Goal: Task Accomplishment & Management: Use online tool/utility

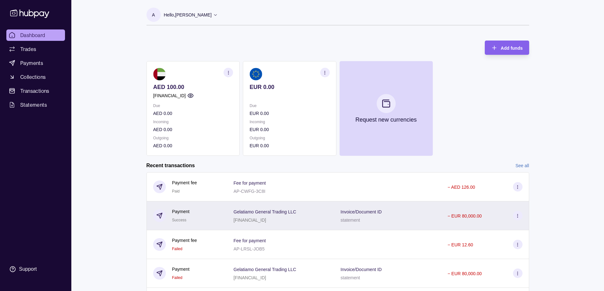
click at [337, 213] on div "Invoice/Document ID statement" at bounding box center [387, 216] width 107 height 29
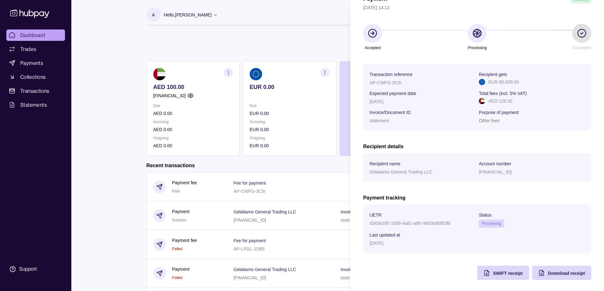
scroll to position [40, 0]
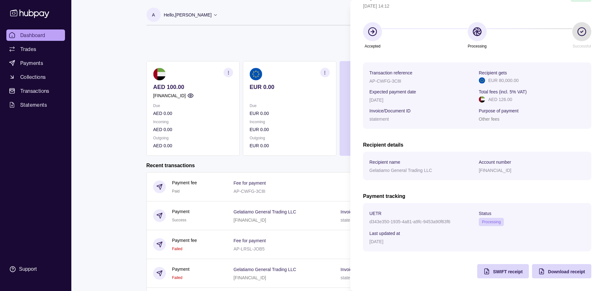
click at [127, 176] on html "Dashboard Trades Payments Collections Transactions Statements Support A Hello, …" at bounding box center [302, 168] width 604 height 337
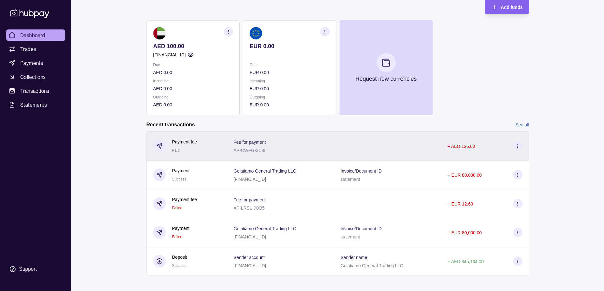
scroll to position [46, 0]
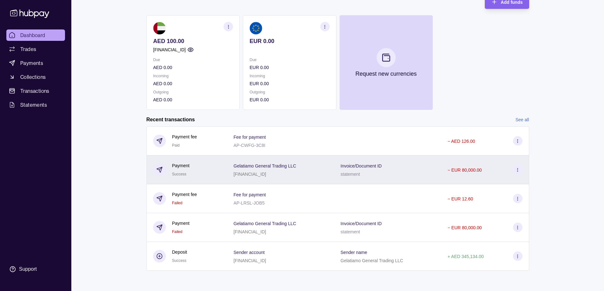
click at [362, 181] on div "Invoice/Document ID statement" at bounding box center [387, 170] width 107 height 29
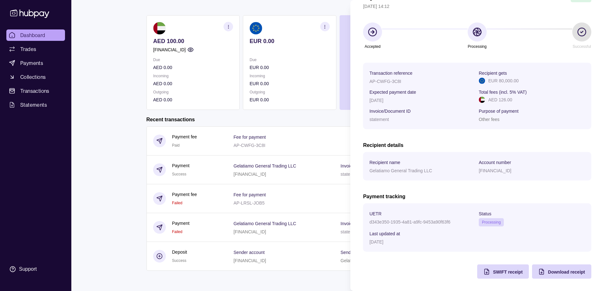
scroll to position [40, 0]
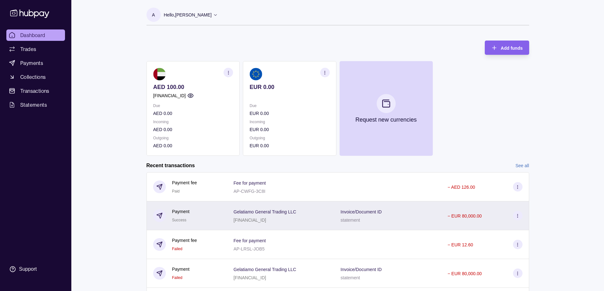
click at [390, 213] on div "Invoice/Document ID statement" at bounding box center [387, 216] width 94 height 16
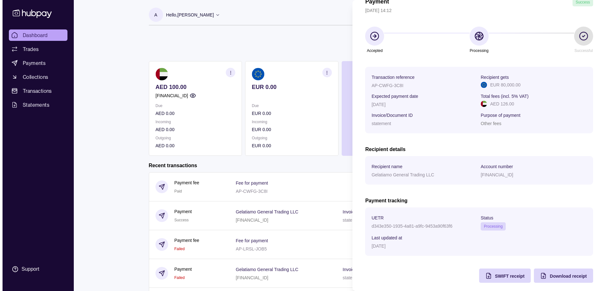
scroll to position [40, 0]
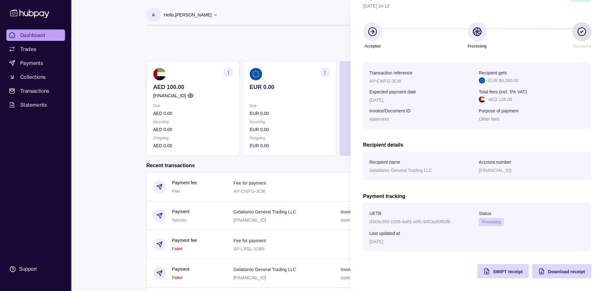
click at [89, 130] on html "Dashboard Trades Payments Collections Transactions Statements Support A Hello, …" at bounding box center [302, 168] width 604 height 337
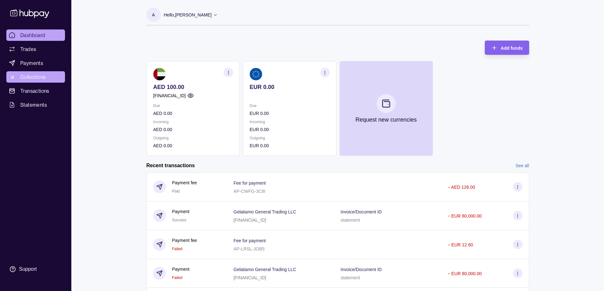
click at [36, 78] on span "Collections" at bounding box center [32, 77] width 25 height 8
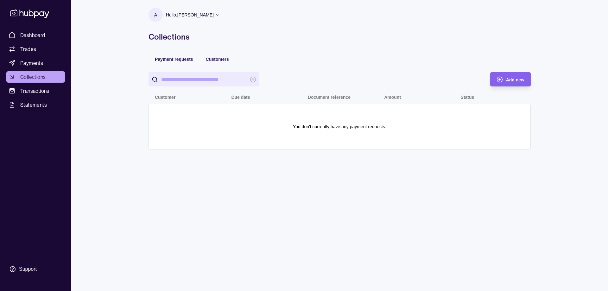
click at [37, 66] on span "Payments" at bounding box center [31, 63] width 23 height 8
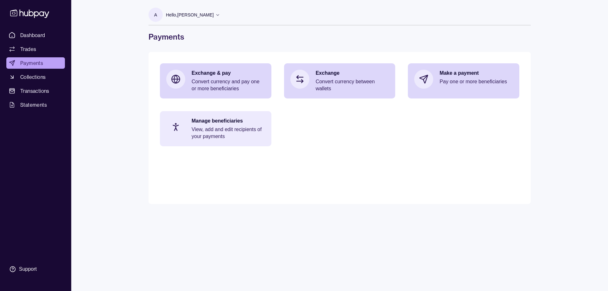
click at [199, 133] on p "View, add and edit recipients of your payments" at bounding box center [229, 133] width 74 height 14
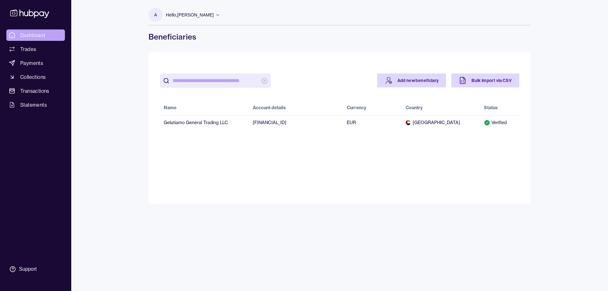
click at [30, 36] on span "Dashboard" at bounding box center [32, 35] width 25 height 8
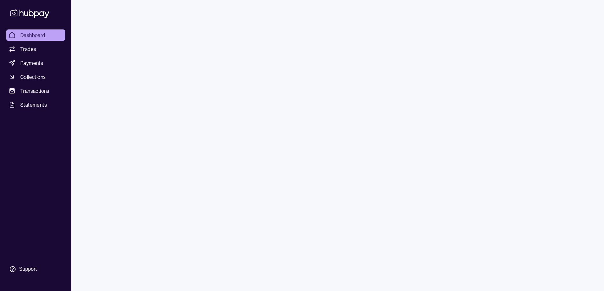
click at [32, 49] on span "Trades" at bounding box center [28, 49] width 16 height 8
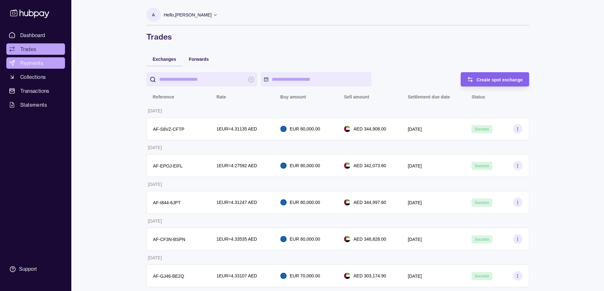
click at [44, 67] on link "Payments" at bounding box center [35, 62] width 59 height 11
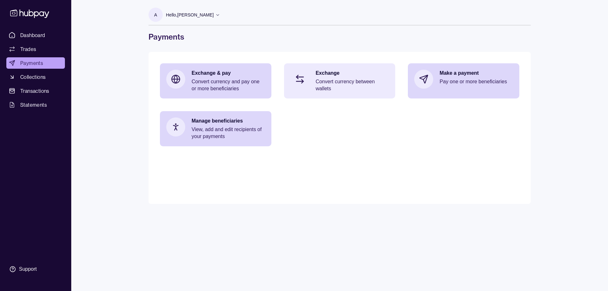
click at [327, 84] on p "Convert currency between wallets" at bounding box center [353, 85] width 74 height 14
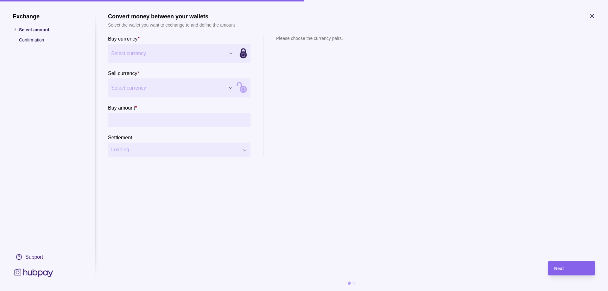
click at [174, 291] on div "Exchange Select amount Confirmation Support Convert money between your wallets …" at bounding box center [304, 291] width 608 height 0
click at [157, 291] on div "Exchange Select amount Confirmation Support Convert money between your wallets …" at bounding box center [304, 291] width 608 height 0
click at [152, 107] on section "Buy amount *" at bounding box center [179, 115] width 143 height 23
click at [154, 113] on input "Buy amount *" at bounding box center [186, 120] width 124 height 14
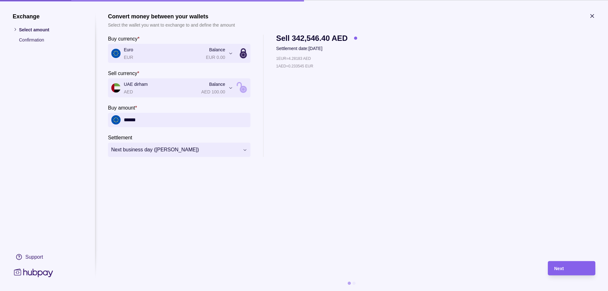
type input "******"
